Goal: Task Accomplishment & Management: Manage account settings

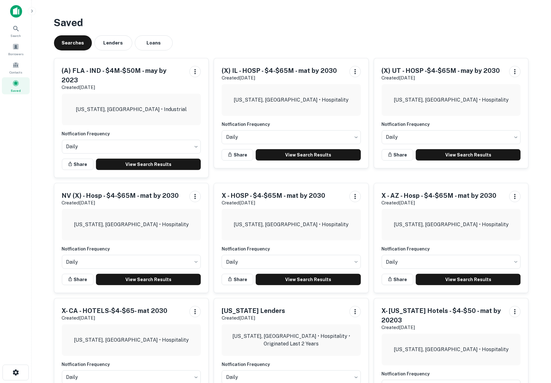
click at [14, 9] on img at bounding box center [16, 11] width 12 height 13
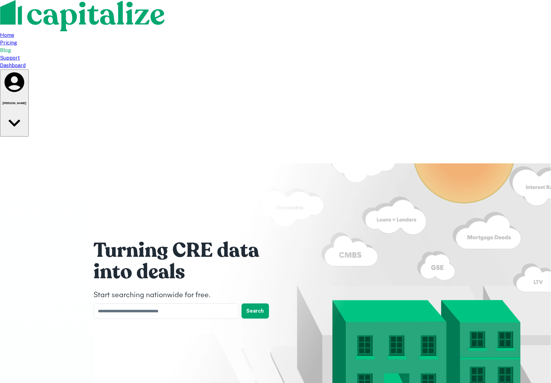
click at [26, 102] on h6 "[PERSON_NAME]" at bounding box center [15, 103] width 24 height 3
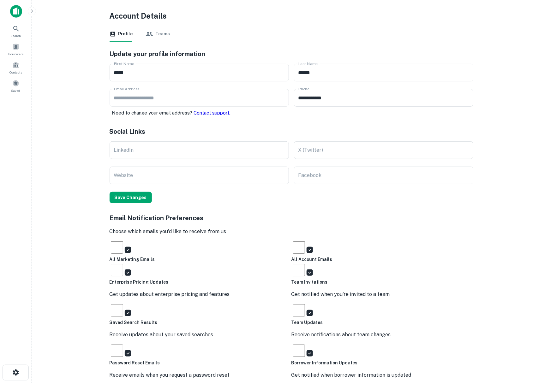
click at [162, 33] on button "Teams" at bounding box center [157, 34] width 25 height 15
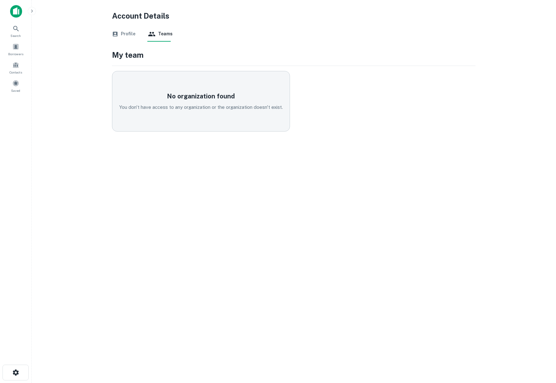
click at [128, 33] on button "Profile" at bounding box center [123, 34] width 23 height 15
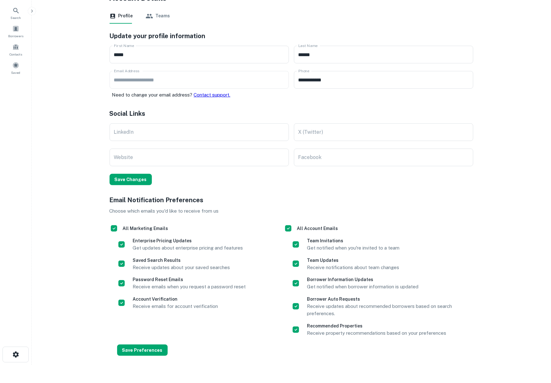
scroll to position [28, 0]
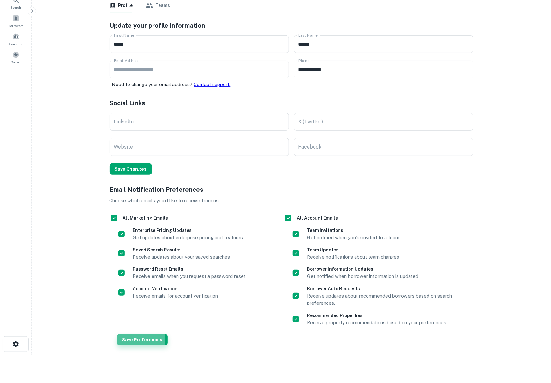
click at [137, 338] on button "Save Preferences" at bounding box center [142, 339] width 50 height 11
click at [13, 345] on icon "button" at bounding box center [16, 344] width 6 height 6
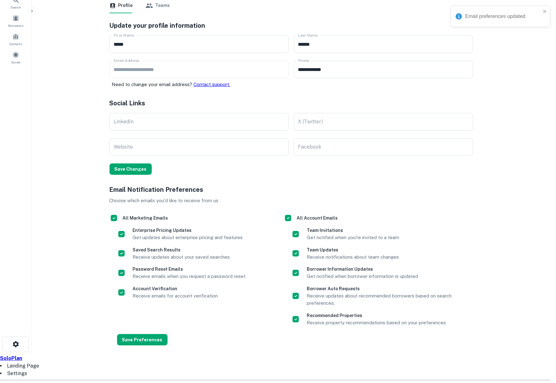
click at [21, 370] on li "Settings" at bounding box center [275, 374] width 551 height 8
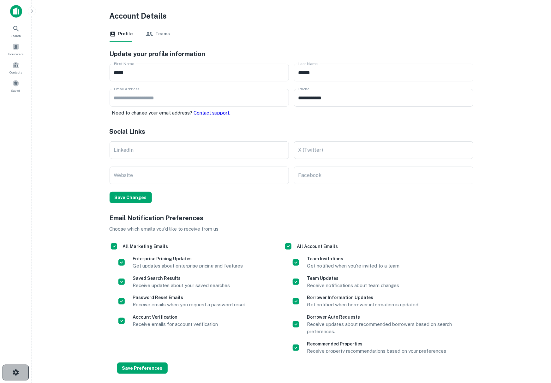
click at [14, 372] on icon "button" at bounding box center [16, 373] width 6 height 6
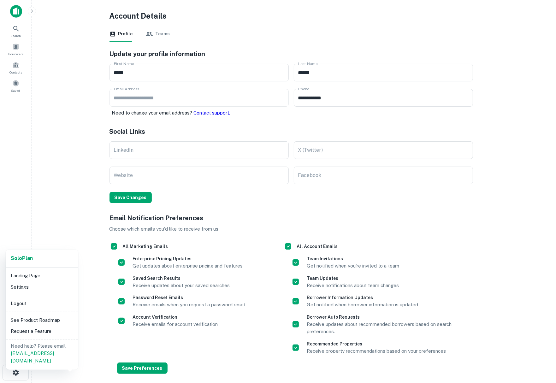
click at [32, 271] on li "Landing Page" at bounding box center [42, 275] width 68 height 11
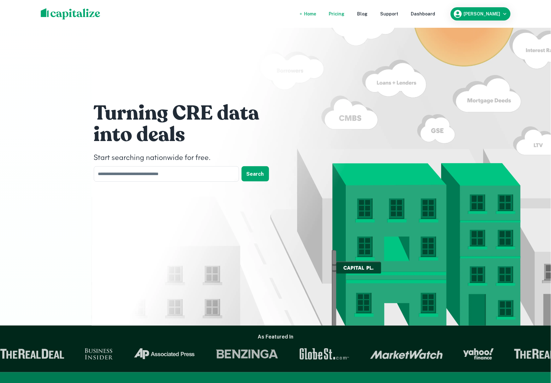
click at [345, 13] on div "Pricing" at bounding box center [337, 13] width 16 height 7
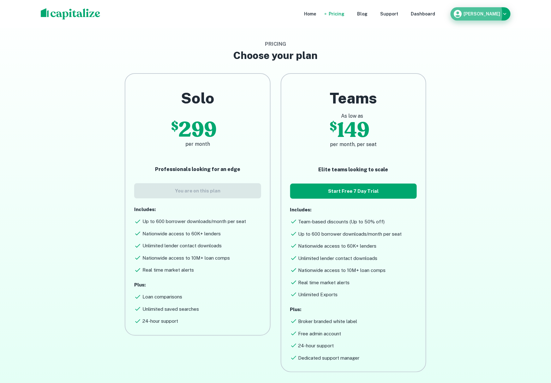
click at [480, 14] on h6 "[PERSON_NAME]" at bounding box center [482, 14] width 37 height 4
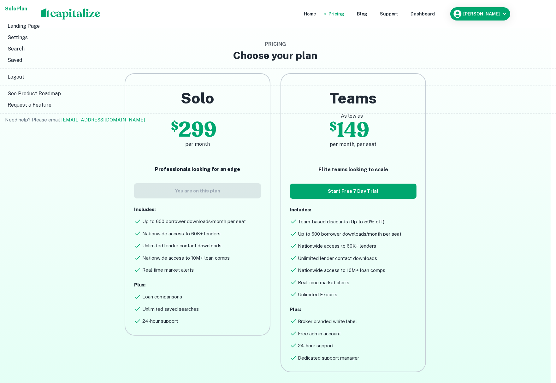
click at [458, 43] on li "Settings" at bounding box center [278, 37] width 551 height 11
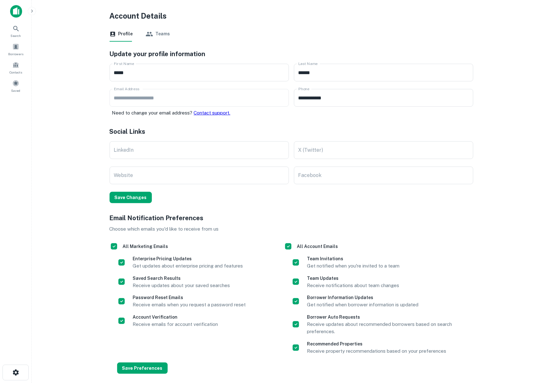
click at [159, 35] on button "Teams" at bounding box center [157, 34] width 25 height 15
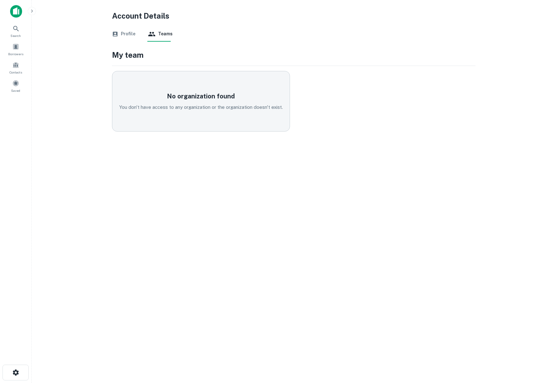
click at [128, 32] on button "Profile" at bounding box center [123, 34] width 23 height 15
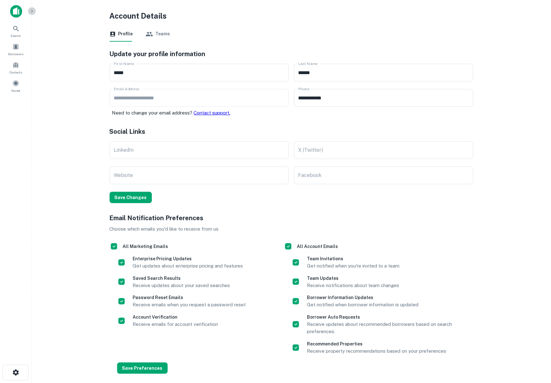
click at [30, 10] on icon "button" at bounding box center [31, 11] width 5 height 5
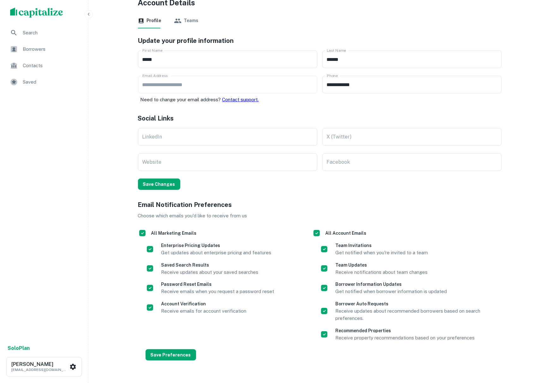
scroll to position [33, 0]
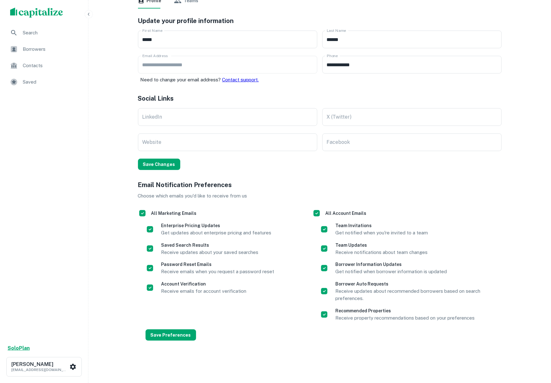
click at [21, 348] on strong "Solo Plan" at bounding box center [19, 348] width 22 height 6
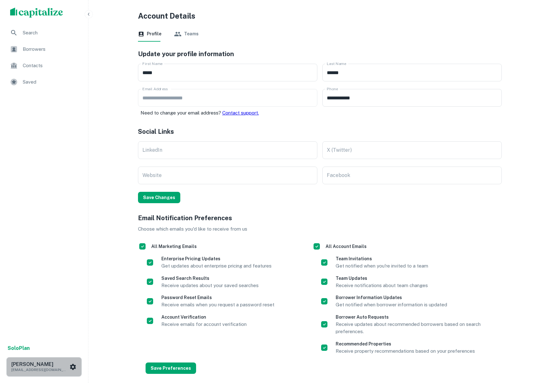
click at [33, 368] on p "[EMAIL_ADDRESS][DOMAIN_NAME]" at bounding box center [39, 370] width 57 height 6
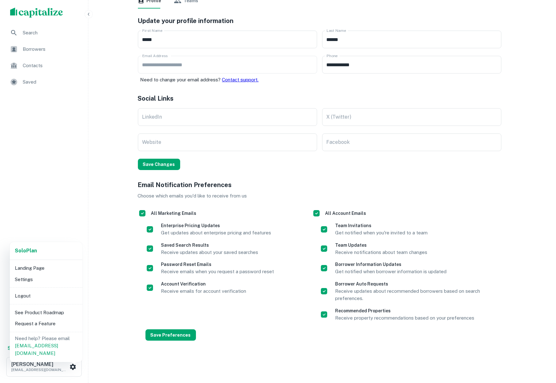
click at [21, 279] on li "Settings" at bounding box center [46, 279] width 68 height 11
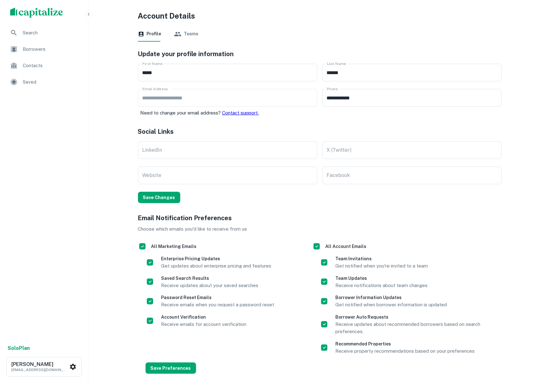
click at [33, 46] on span "Borrowers" at bounding box center [51, 49] width 56 height 8
